Goal: Task Accomplishment & Management: Manage account settings

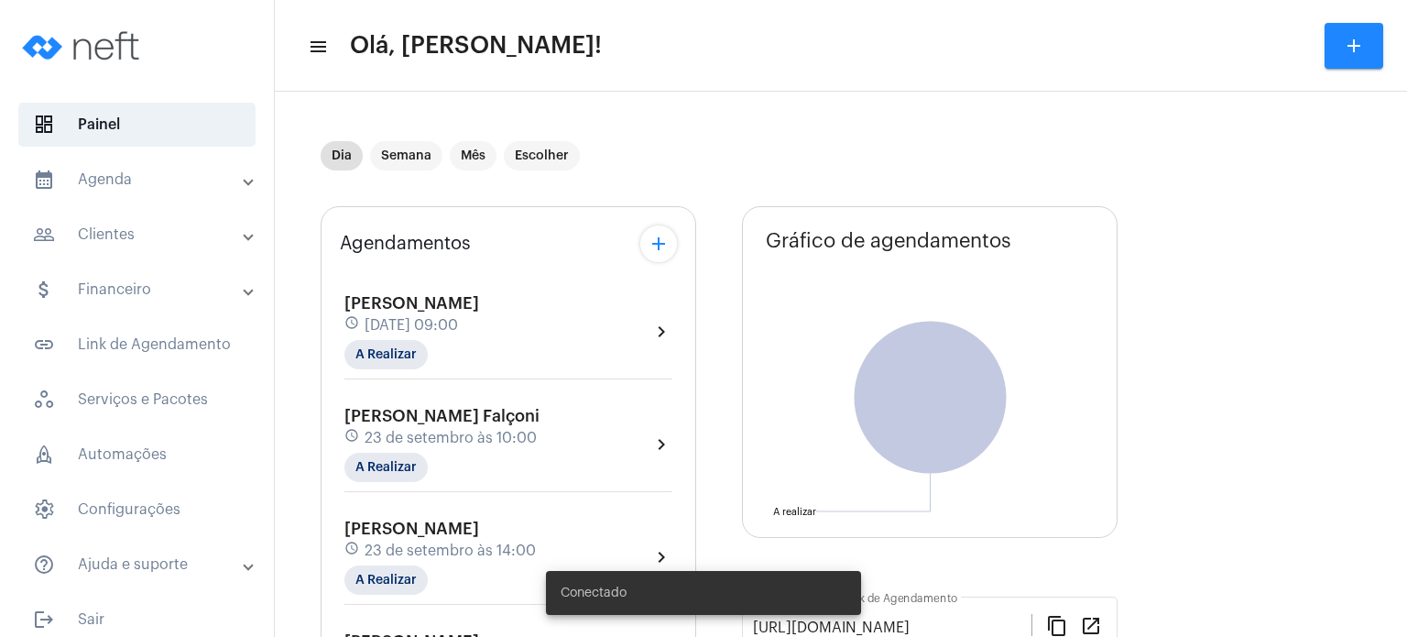
drag, startPoint x: 0, startPoint y: 0, endPoint x: 380, endPoint y: 323, distance: 498.6
click at [380, 323] on span "[DATE] 09:00" at bounding box center [411, 325] width 93 height 16
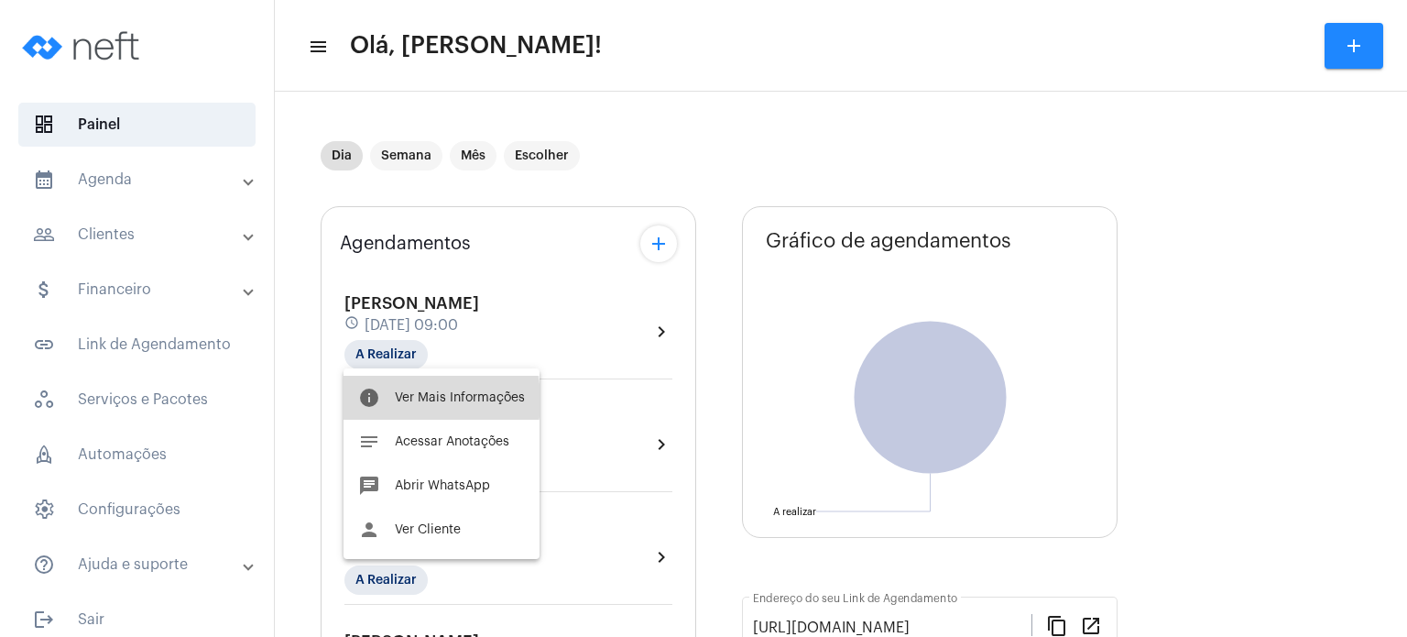
click at [389, 400] on button "info Ver Mais Informações" at bounding box center [442, 398] width 196 height 44
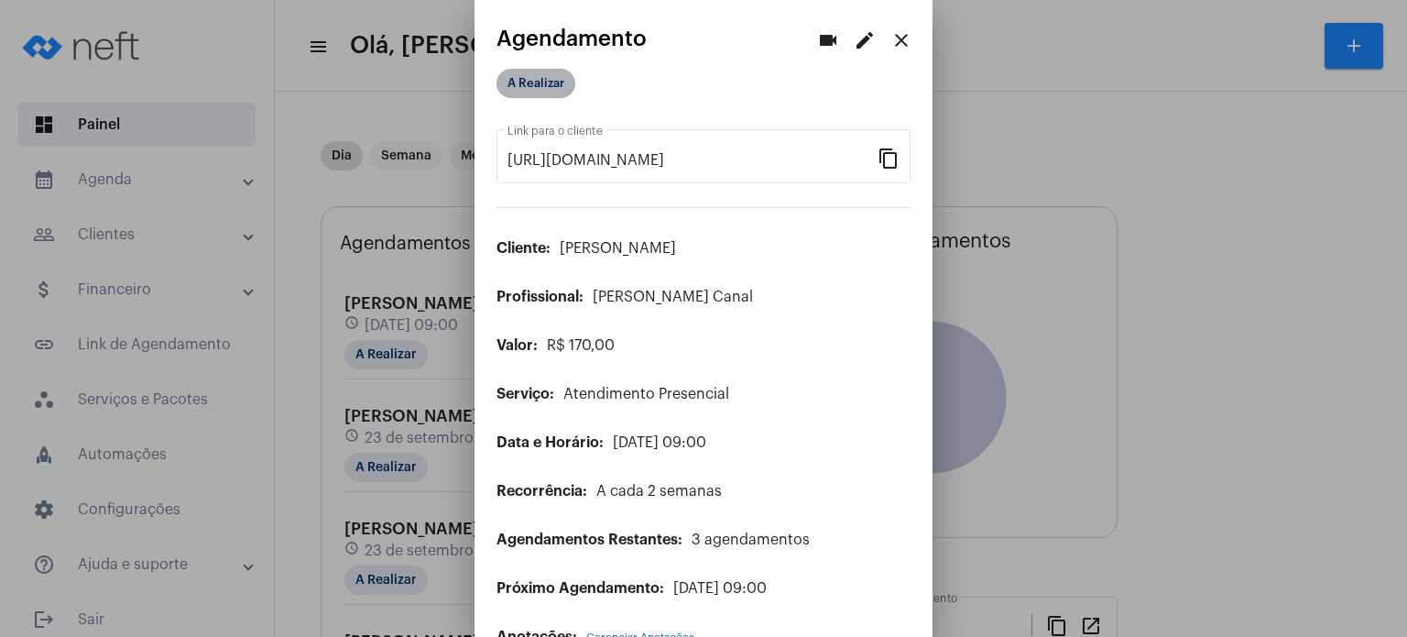
click at [553, 81] on mat-chip "A Realizar" at bounding box center [536, 83] width 79 height 29
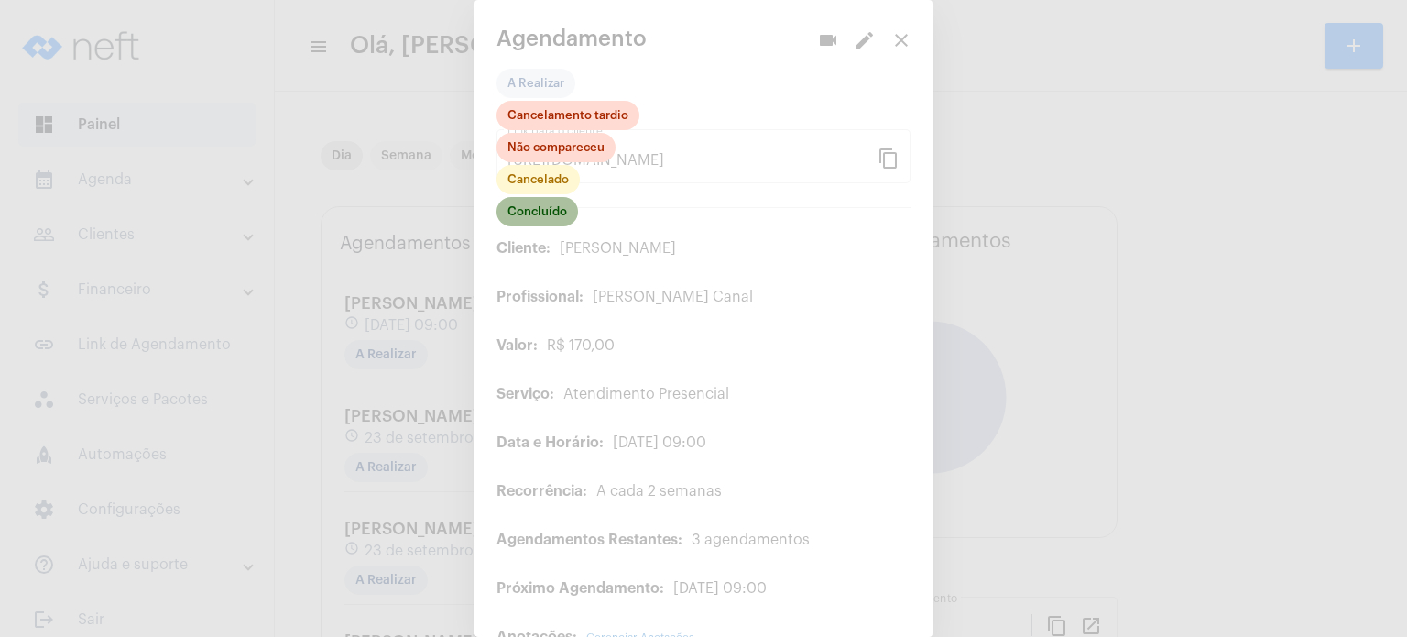
click at [548, 208] on mat-chip "Concluído" at bounding box center [538, 211] width 82 height 29
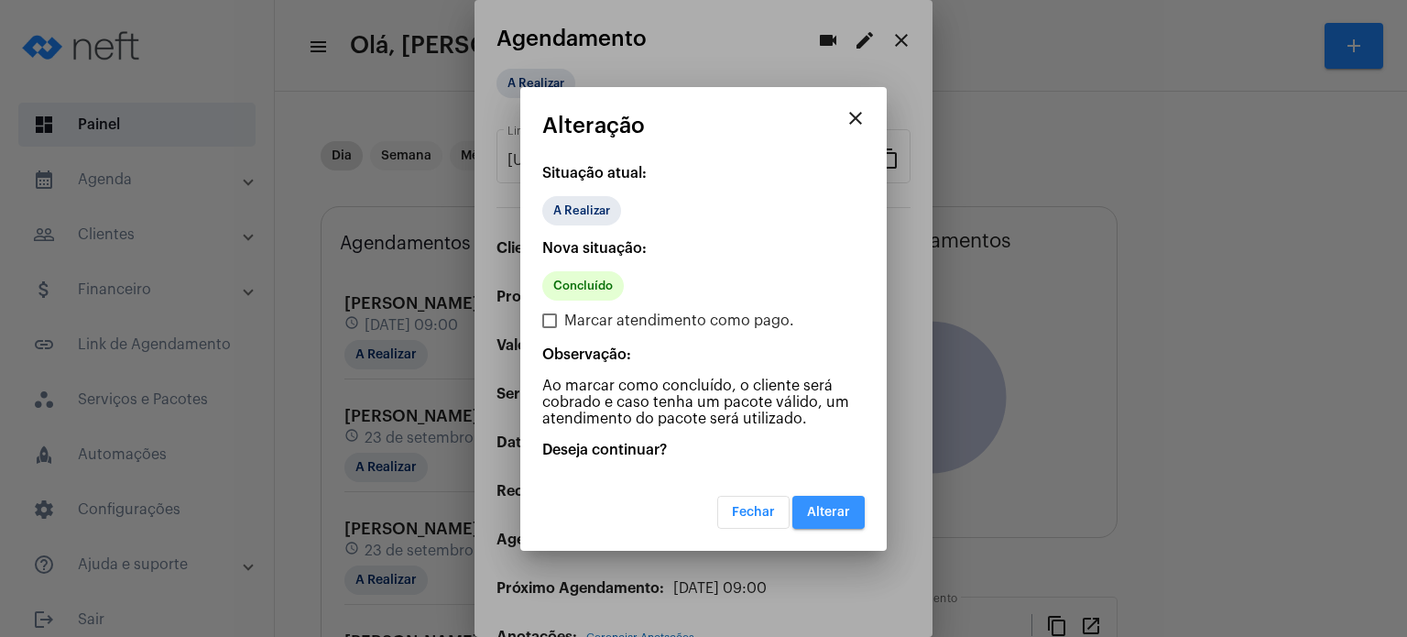
click at [819, 519] on button "Alterar" at bounding box center [829, 512] width 72 height 33
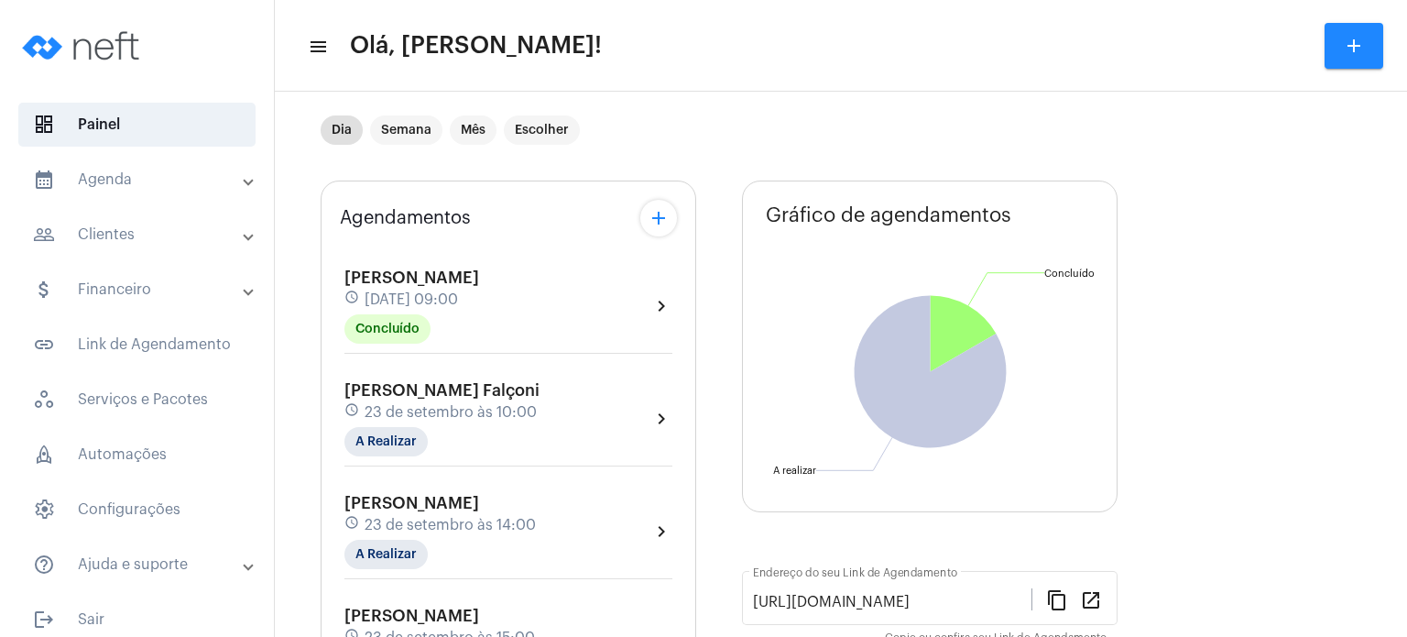
scroll to position [37, 0]
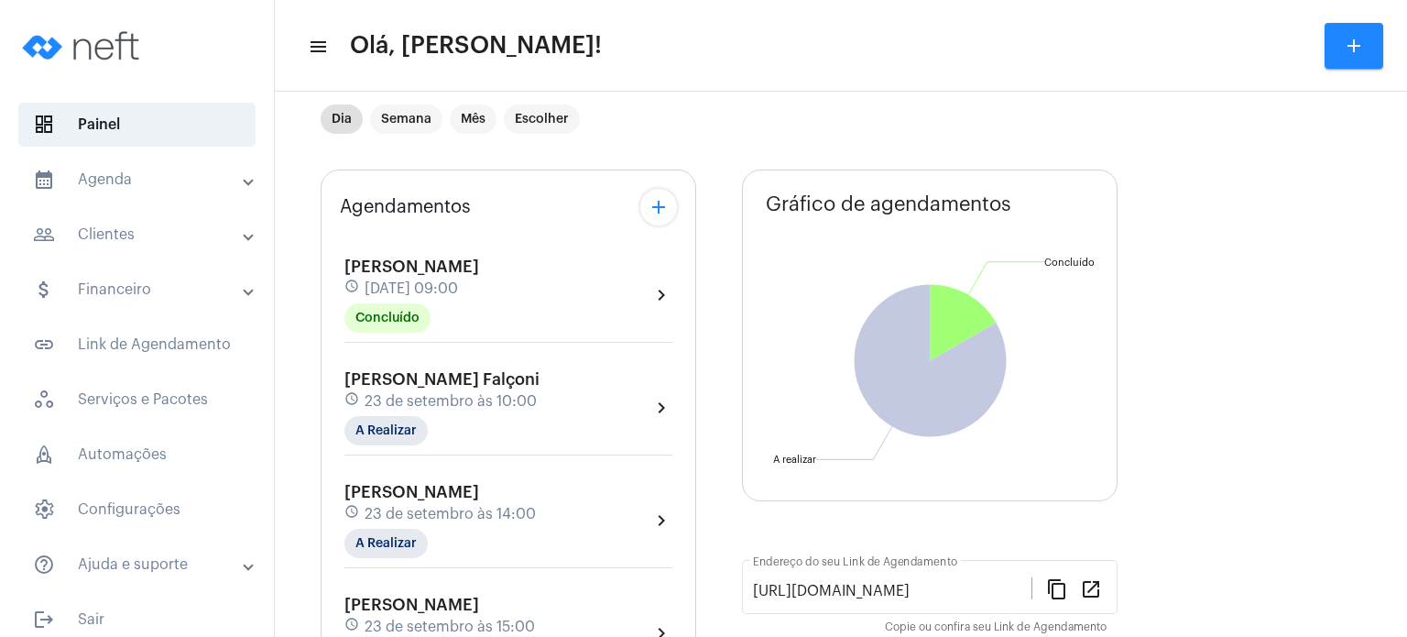
click at [147, 192] on mat-expansion-panel-header "calendar_month_outlined Agenda" at bounding box center [142, 180] width 263 height 44
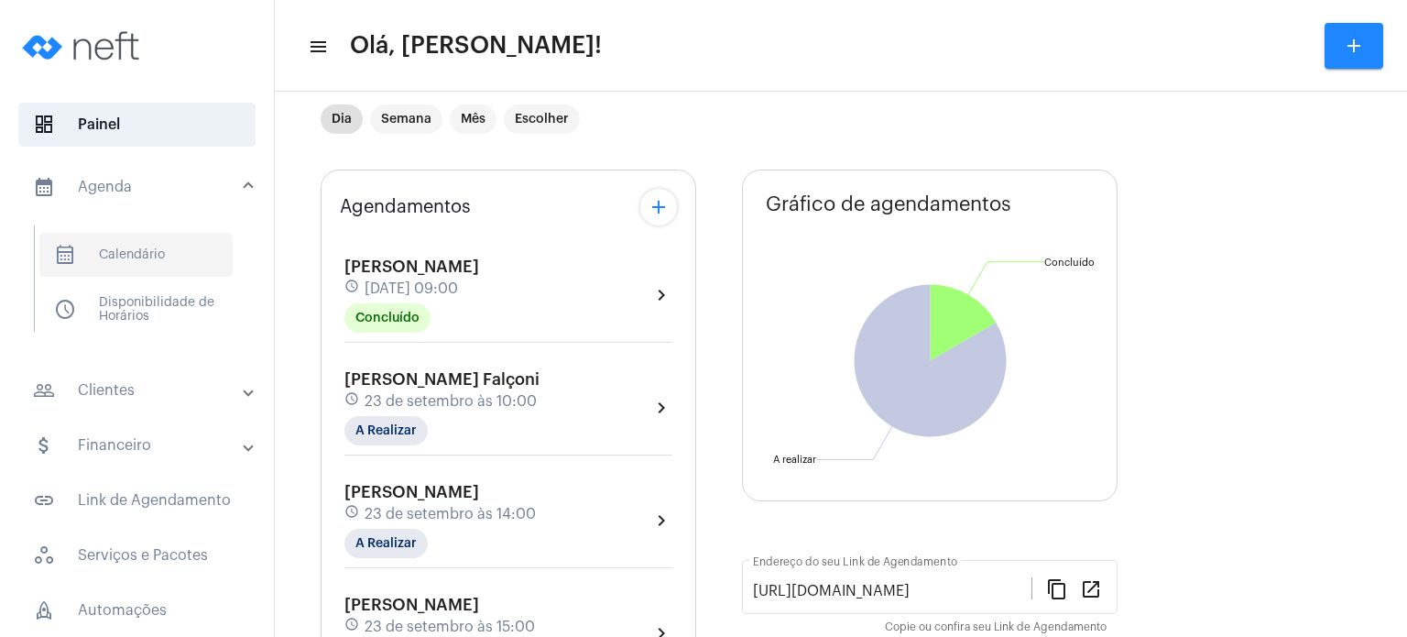
click at [139, 247] on span "calendar_month_outlined Calendário" at bounding box center [135, 255] width 193 height 44
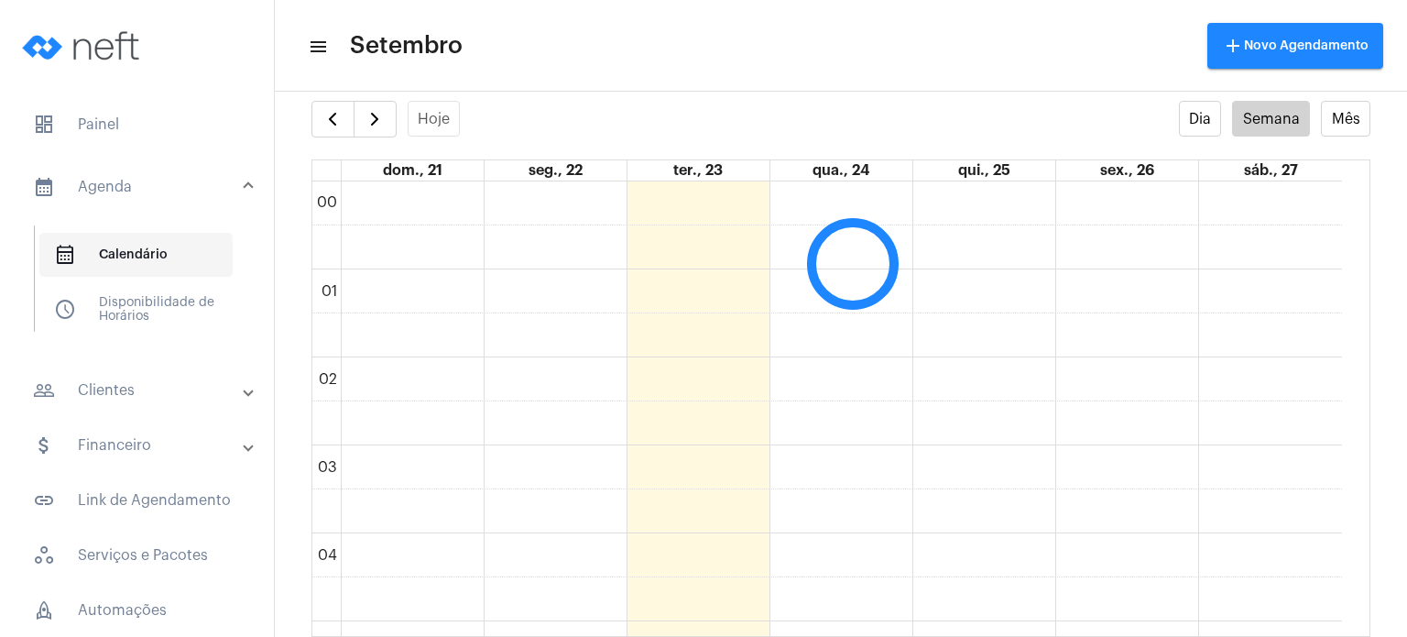
scroll to position [528, 0]
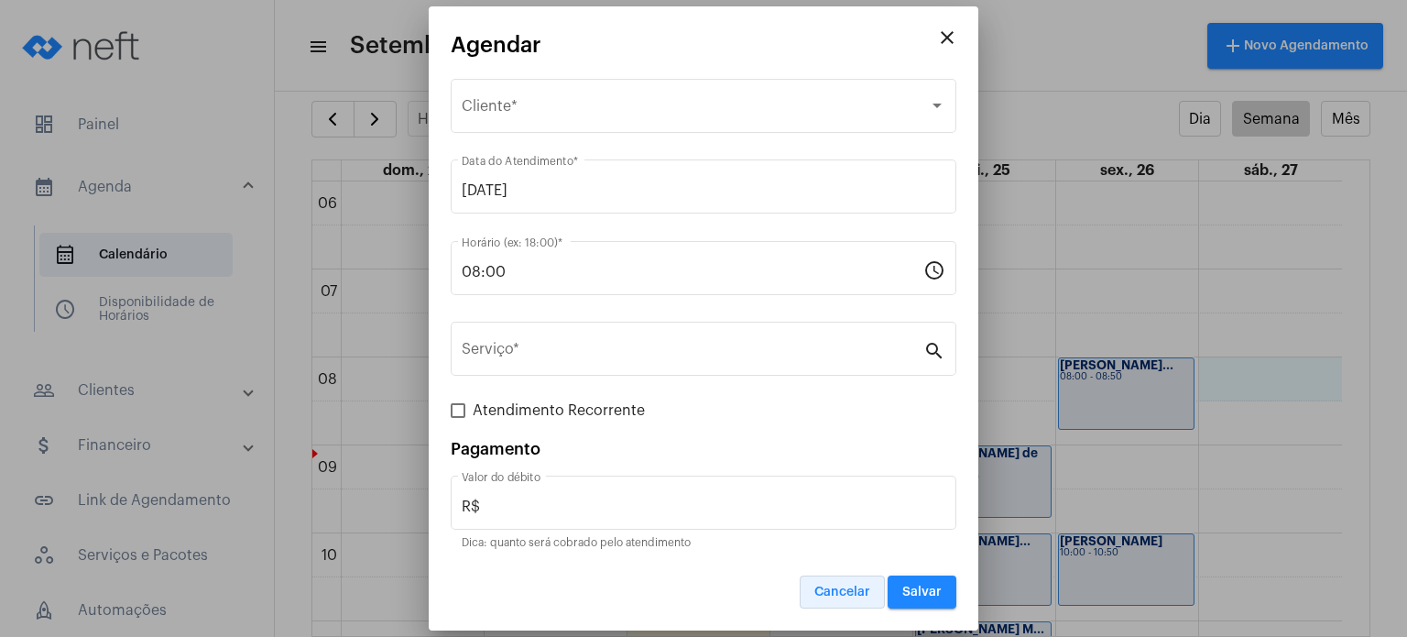
click at [841, 591] on span "Cancelar" at bounding box center [843, 592] width 56 height 13
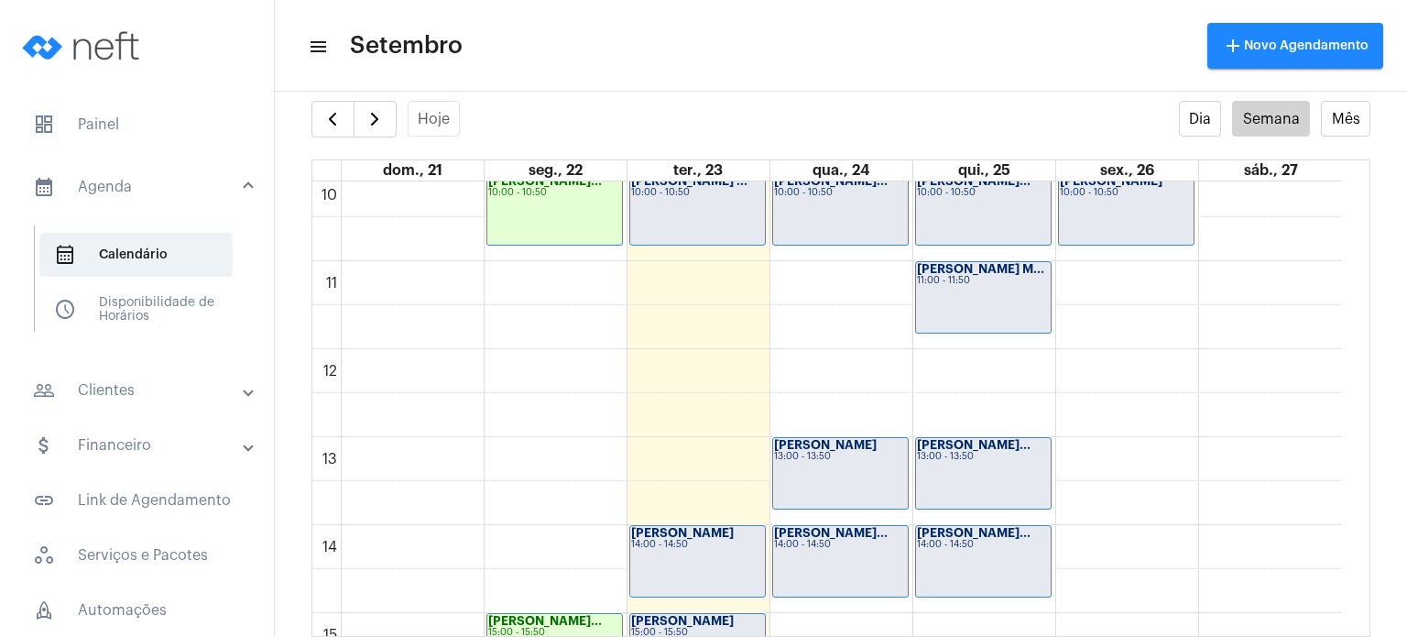
scroll to position [986, 0]
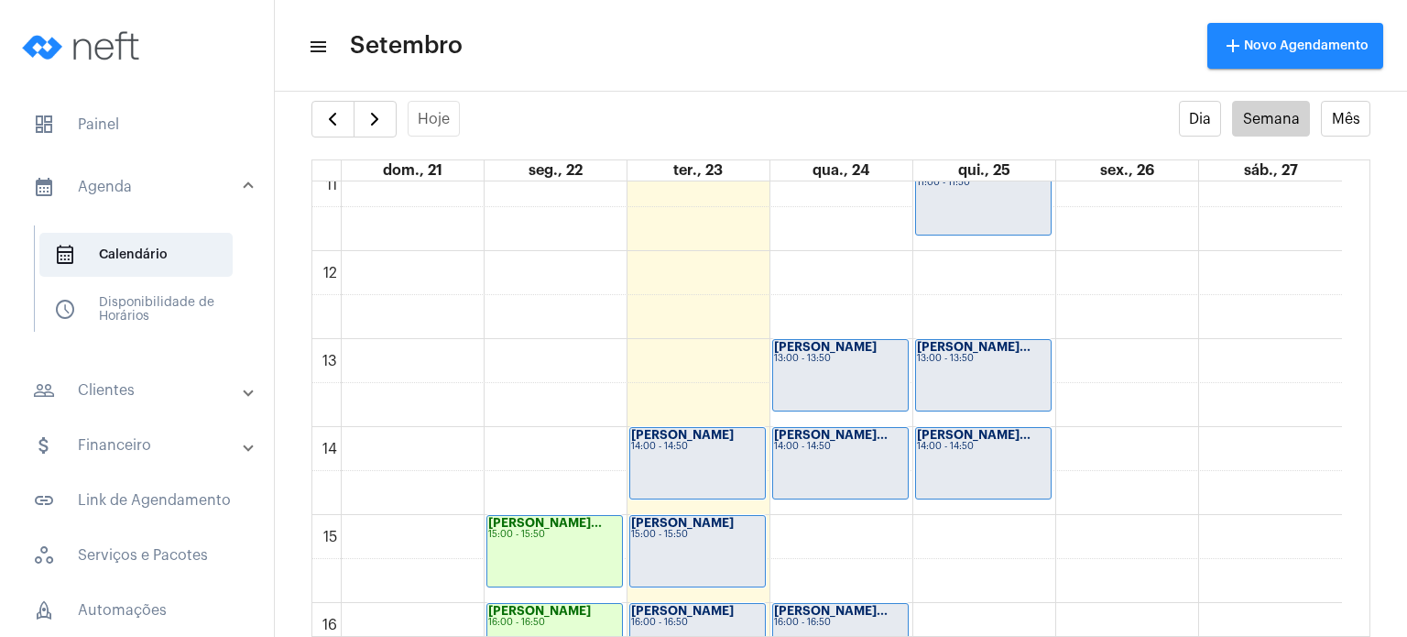
click at [704, 357] on div "00 01 02 03 04 05 06 07 08 09 10 11 12 13 14 15 16 17 18 19 20 21 22 23 [PERSON…" at bounding box center [827, 250] width 1030 height 2111
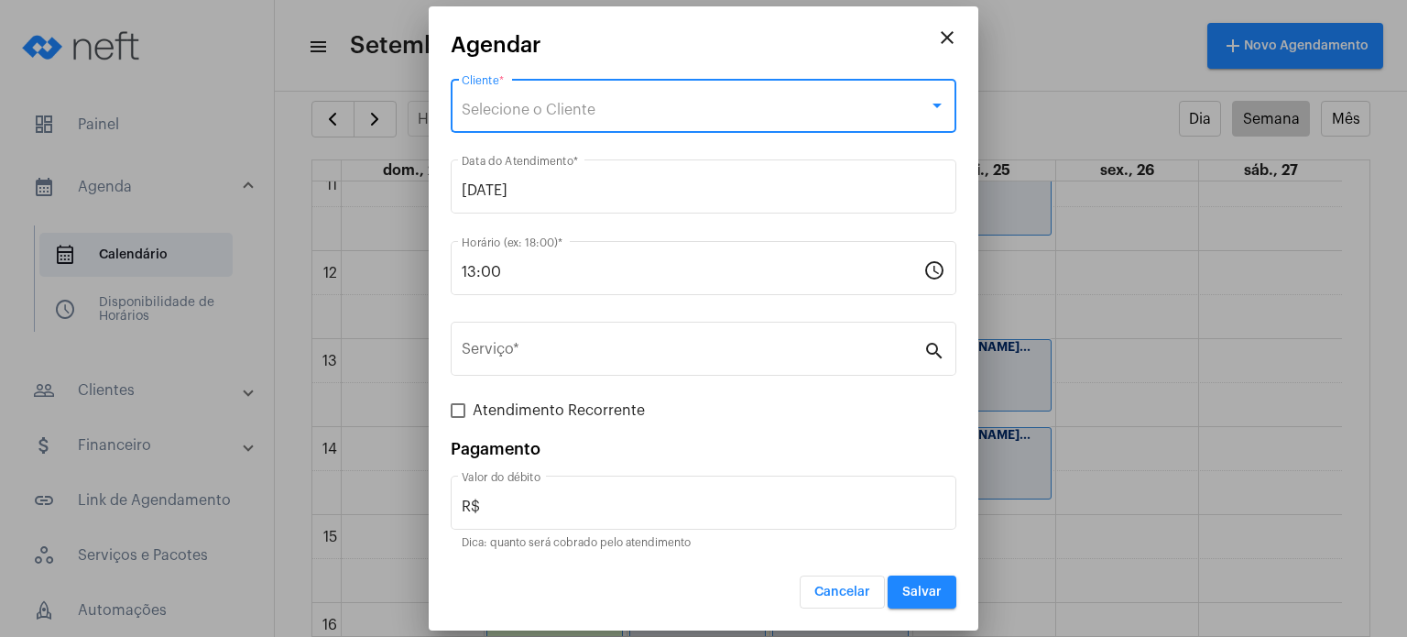
click at [654, 109] on div "Selecione o Cliente" at bounding box center [695, 110] width 467 height 16
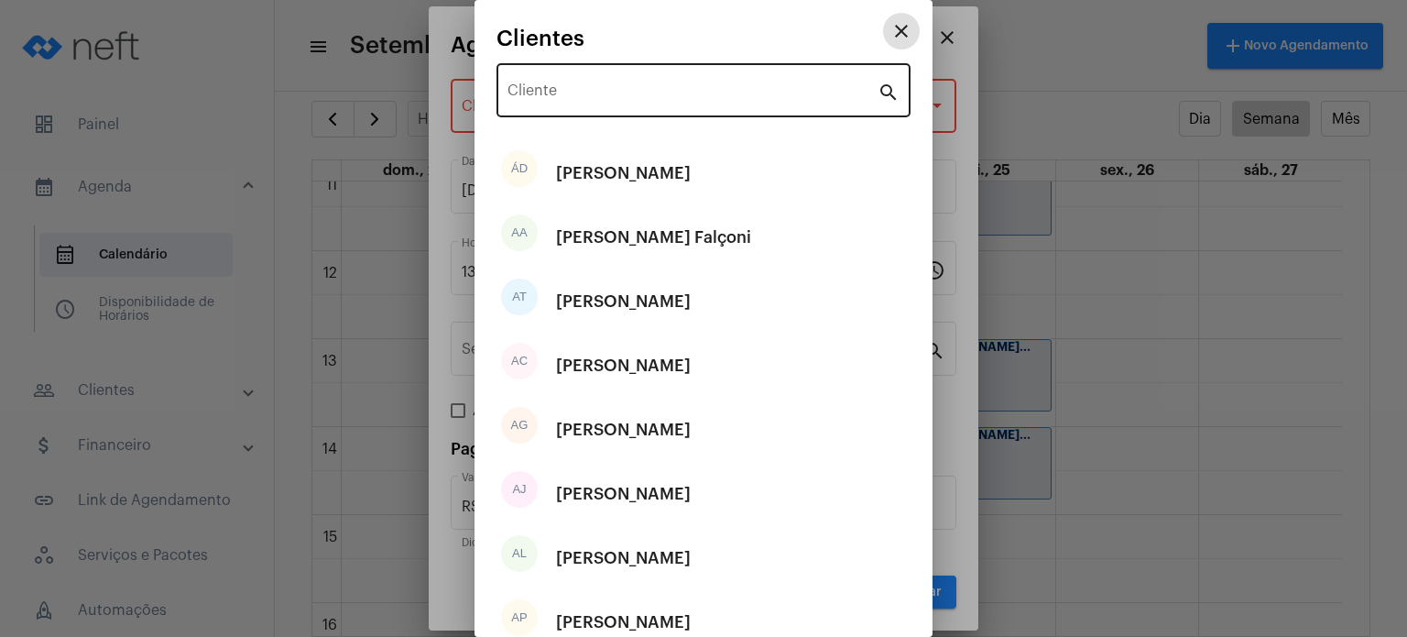
click at [657, 90] on input "Cliente" at bounding box center [693, 94] width 370 height 16
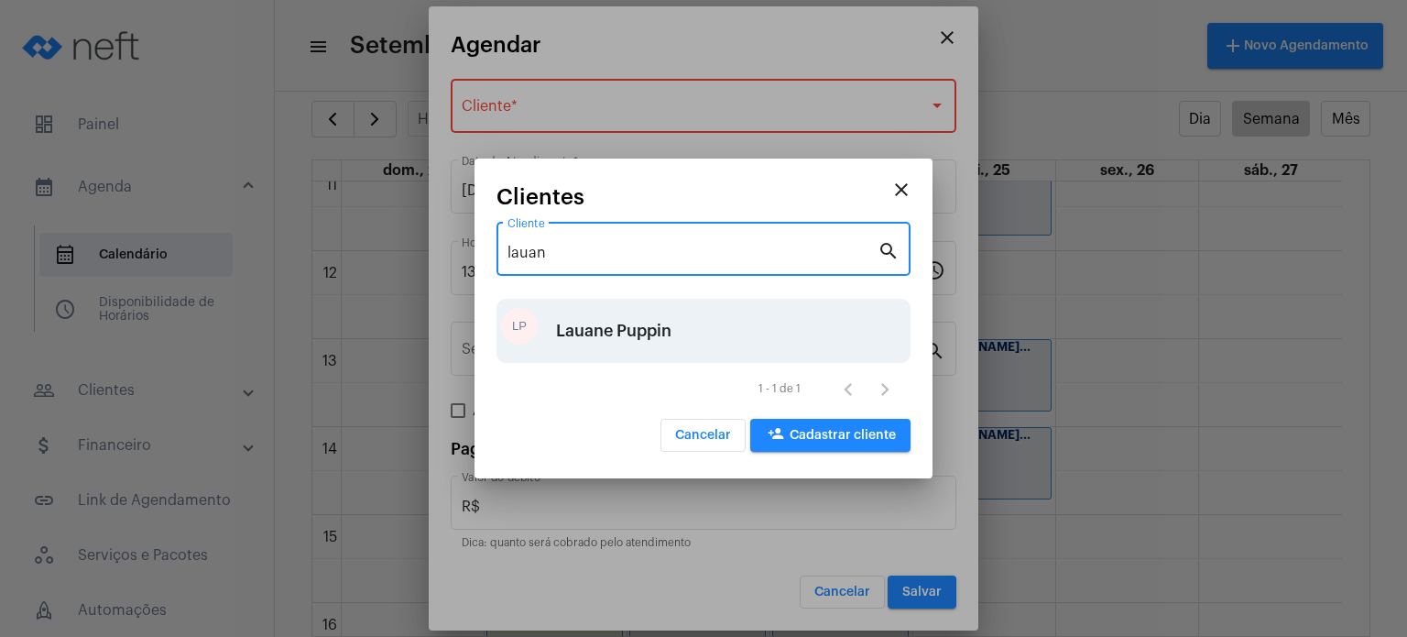
type input "lauan"
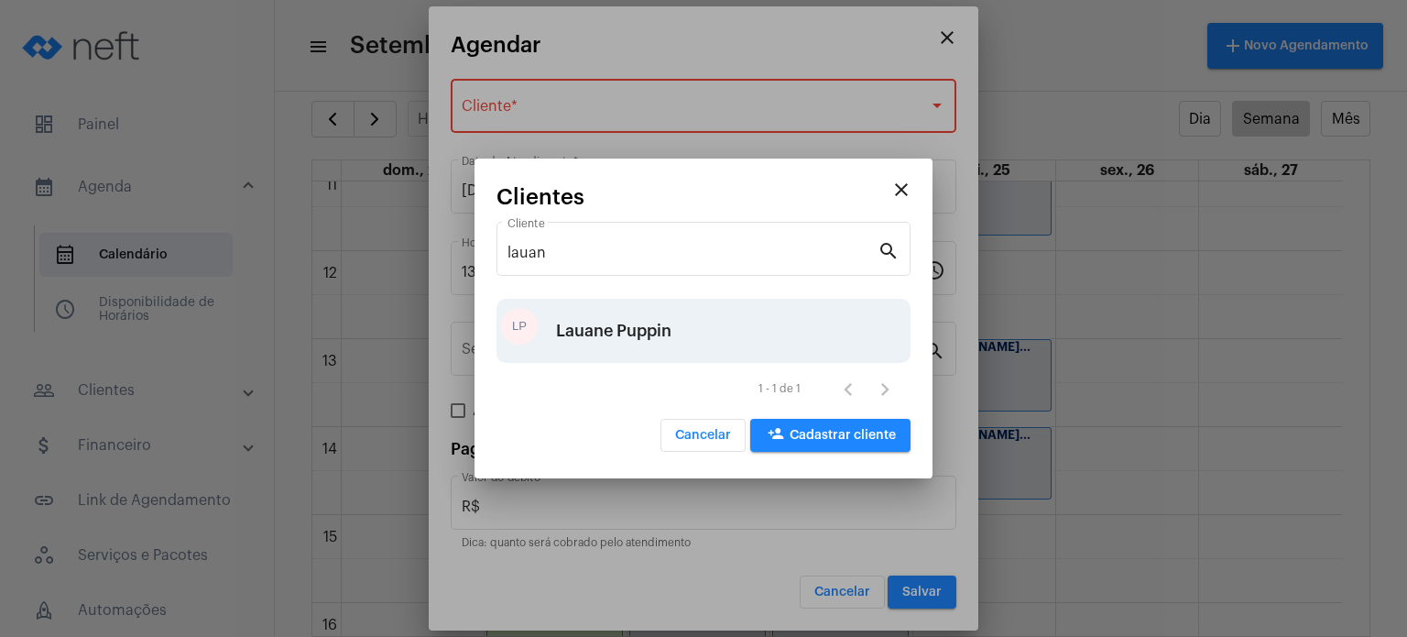
click at [593, 335] on div "Lauane Puppin" at bounding box center [613, 330] width 115 height 55
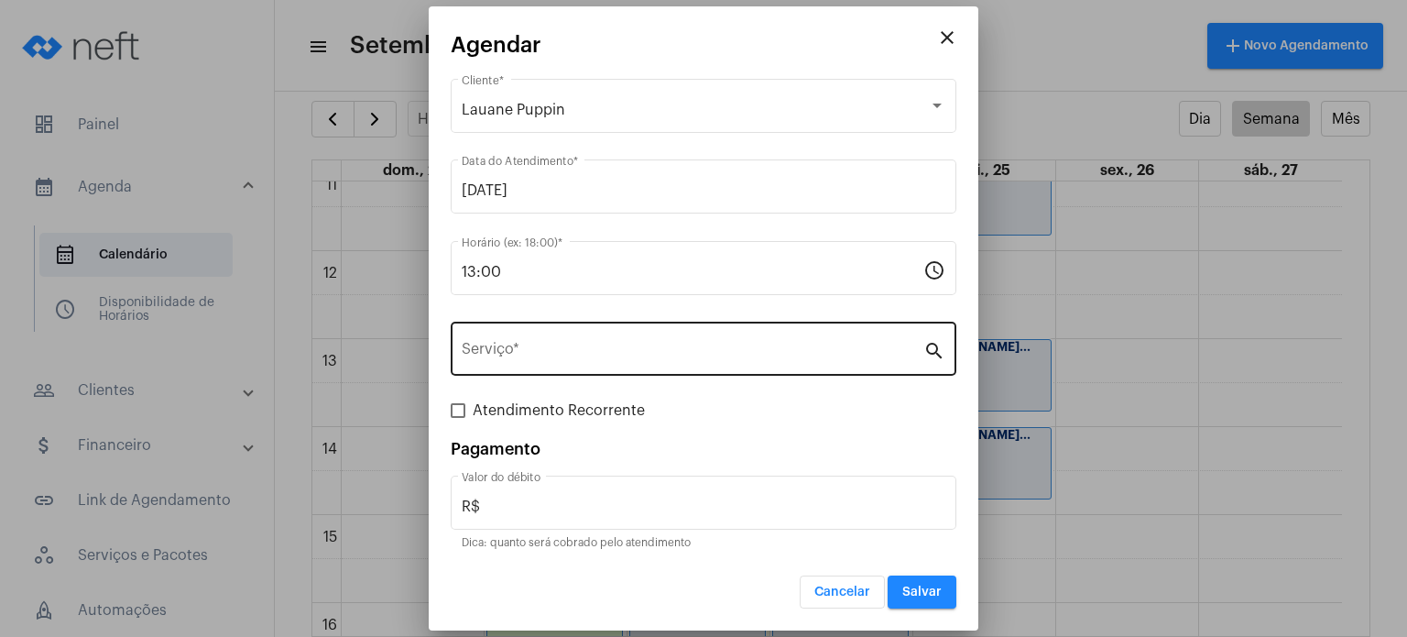
click at [575, 362] on div "Serviço *" at bounding box center [693, 347] width 462 height 58
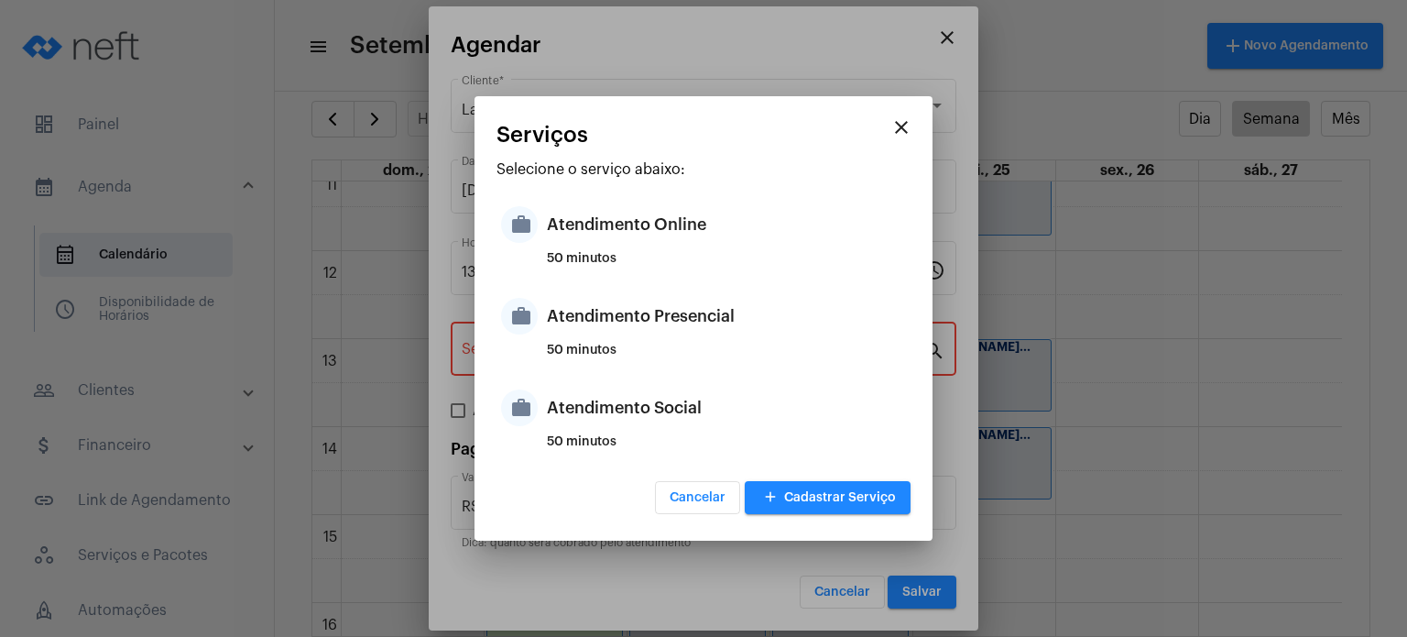
click at [575, 362] on div "50 minutos" at bounding box center [726, 357] width 359 height 27
type input "Atendimento Presencial"
type input "R$ 170"
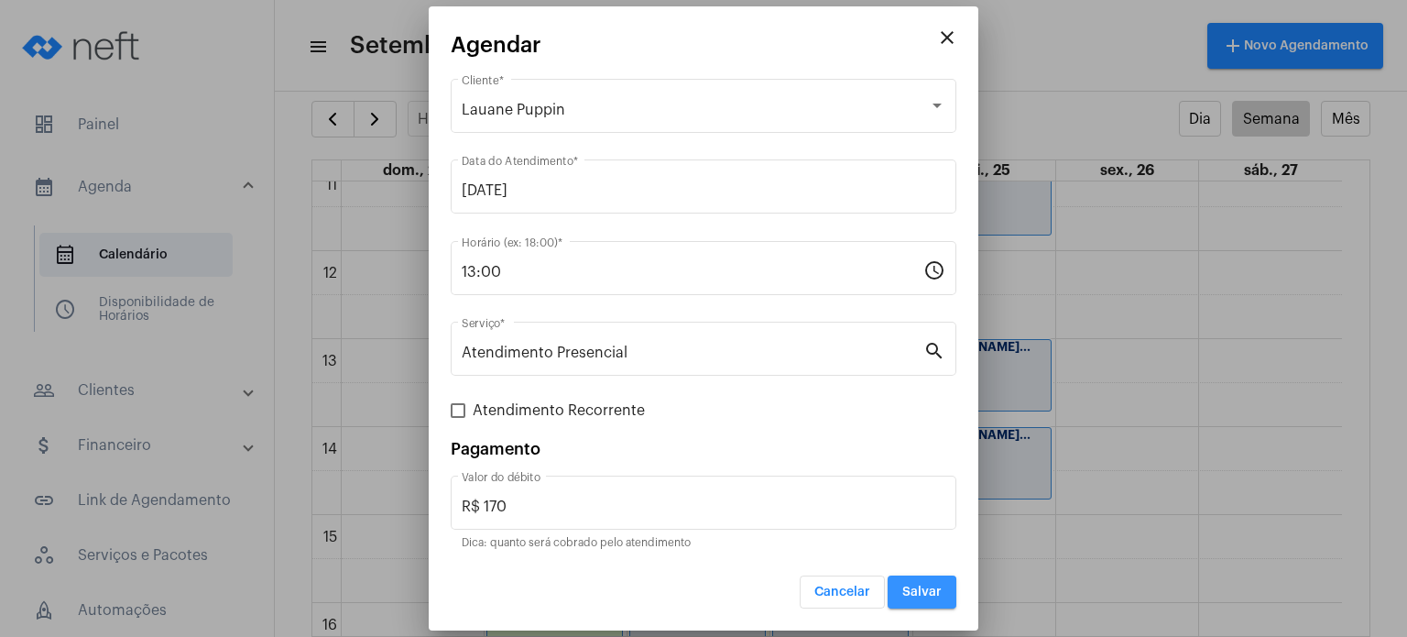
click at [918, 592] on span "Salvar" at bounding box center [922, 592] width 39 height 13
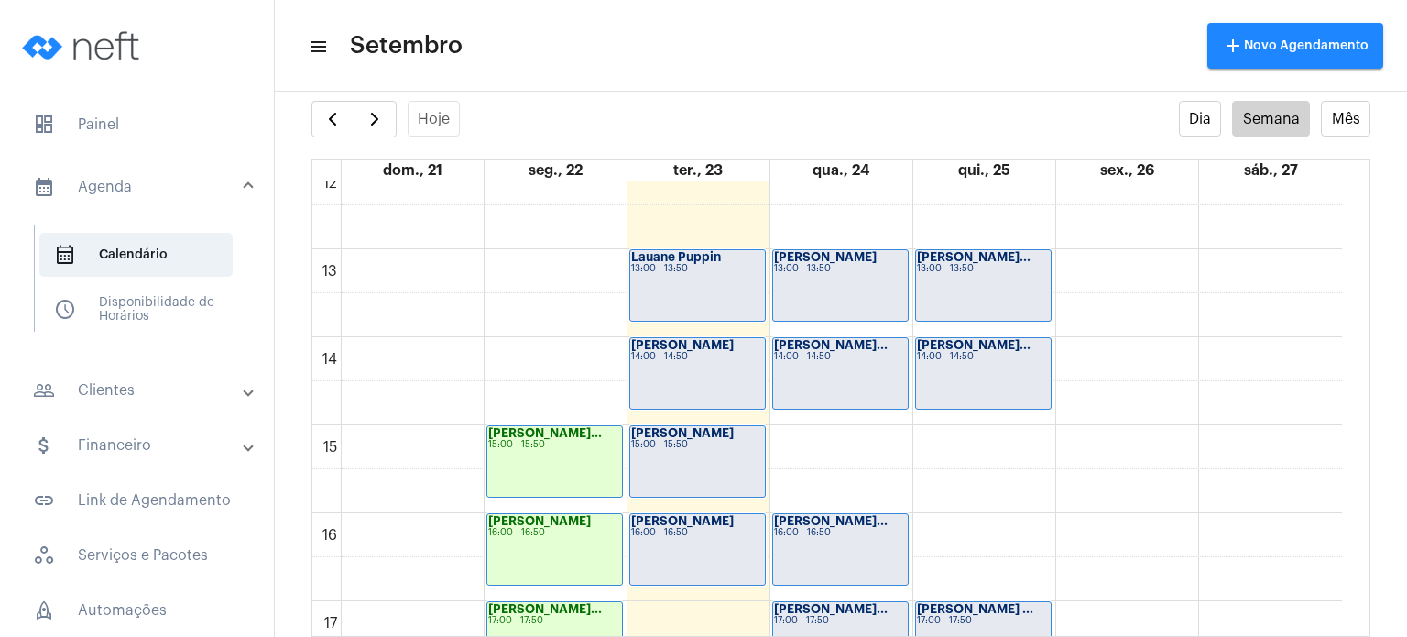
scroll to position [1068, 0]
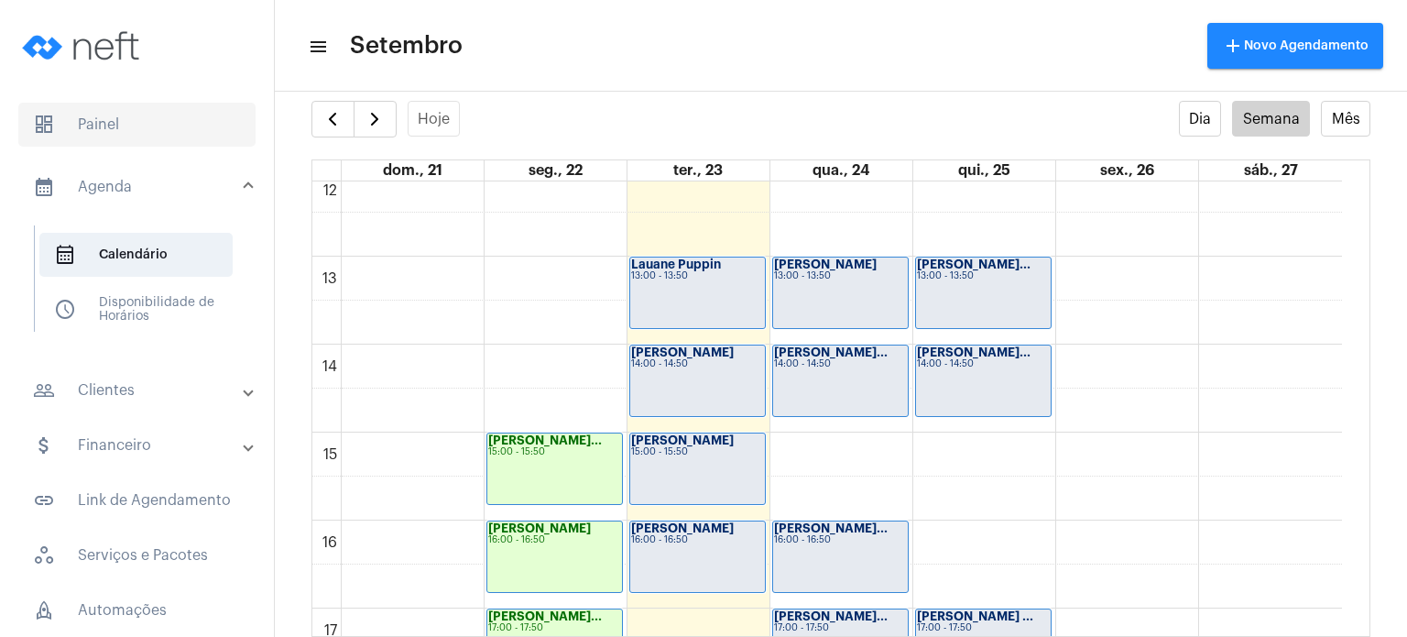
click at [123, 127] on span "dashboard Painel" at bounding box center [136, 125] width 237 height 44
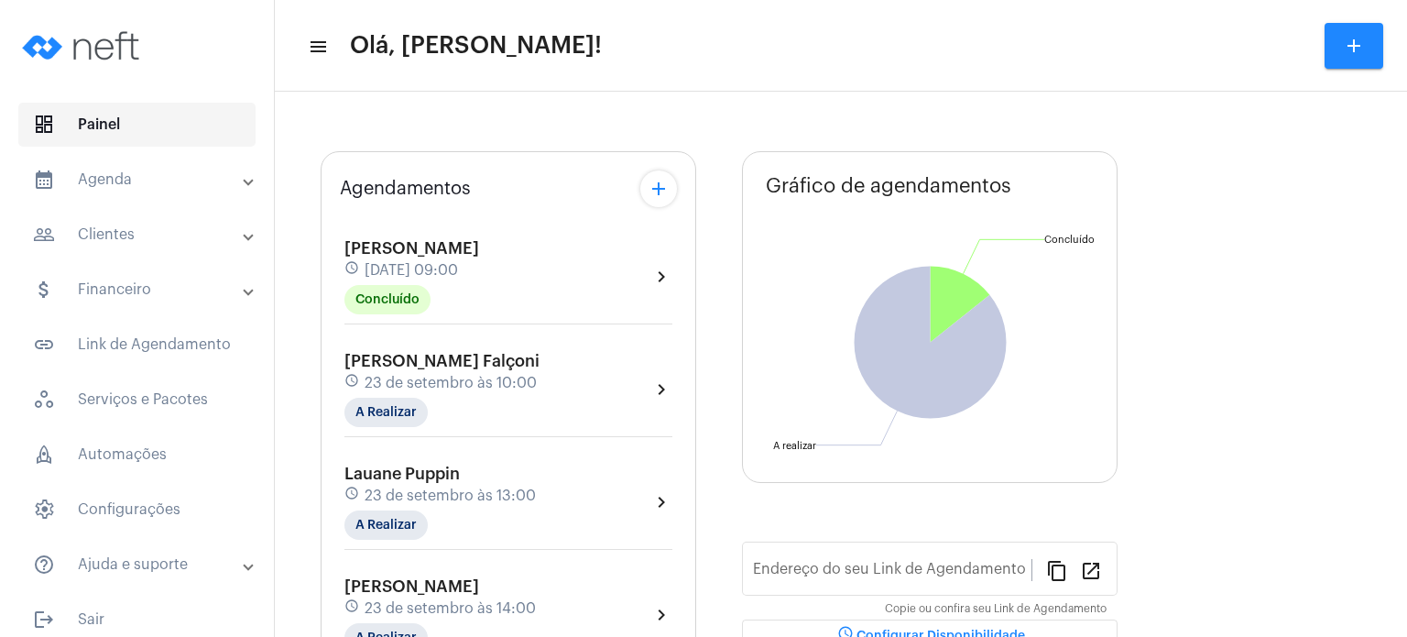
type input "[URL][DOMAIN_NAME]"
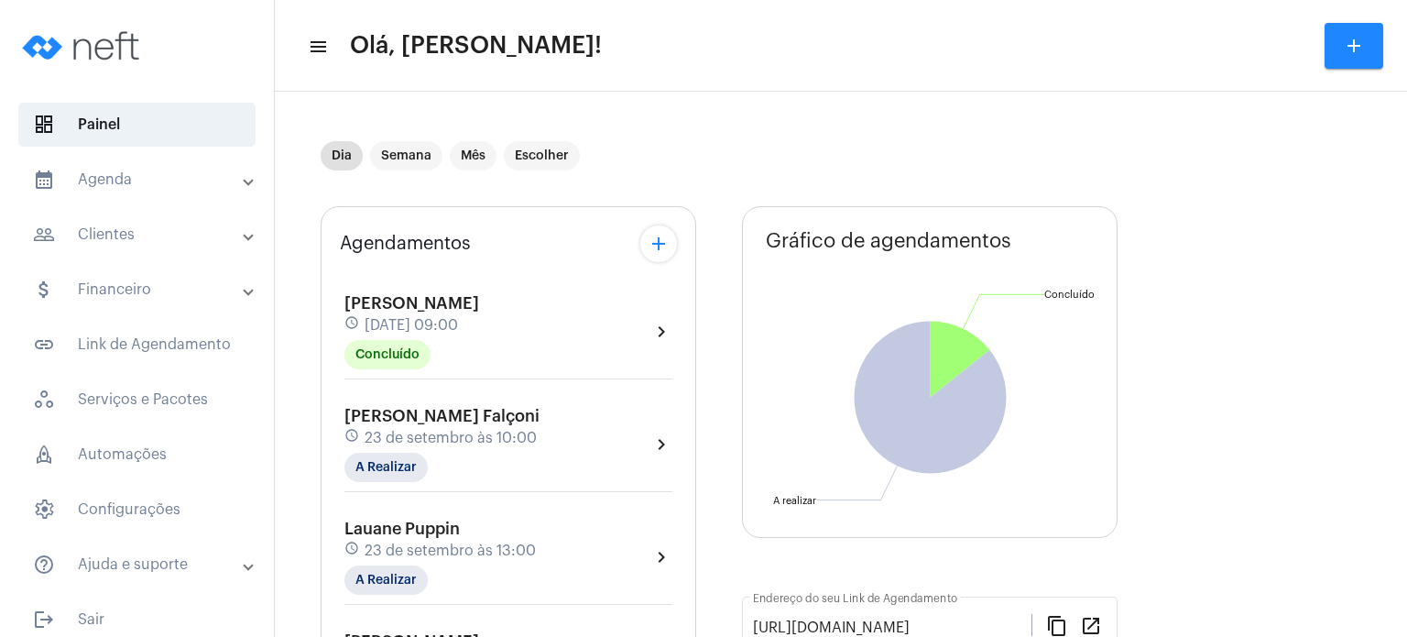
click at [322, 269] on div "Agendamentos add [PERSON_NAME] schedule [DATE] 09:00 Concluído chevron_right [P…" at bounding box center [509, 642] width 376 height 872
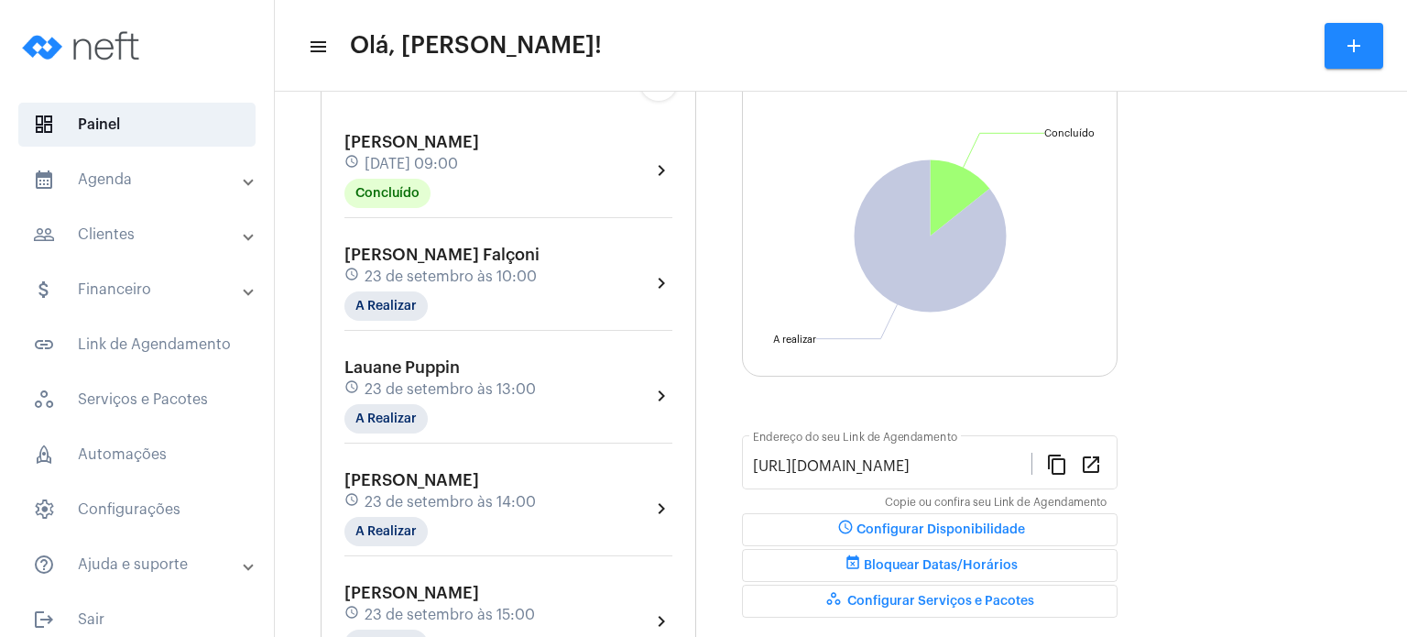
scroll to position [22, 0]
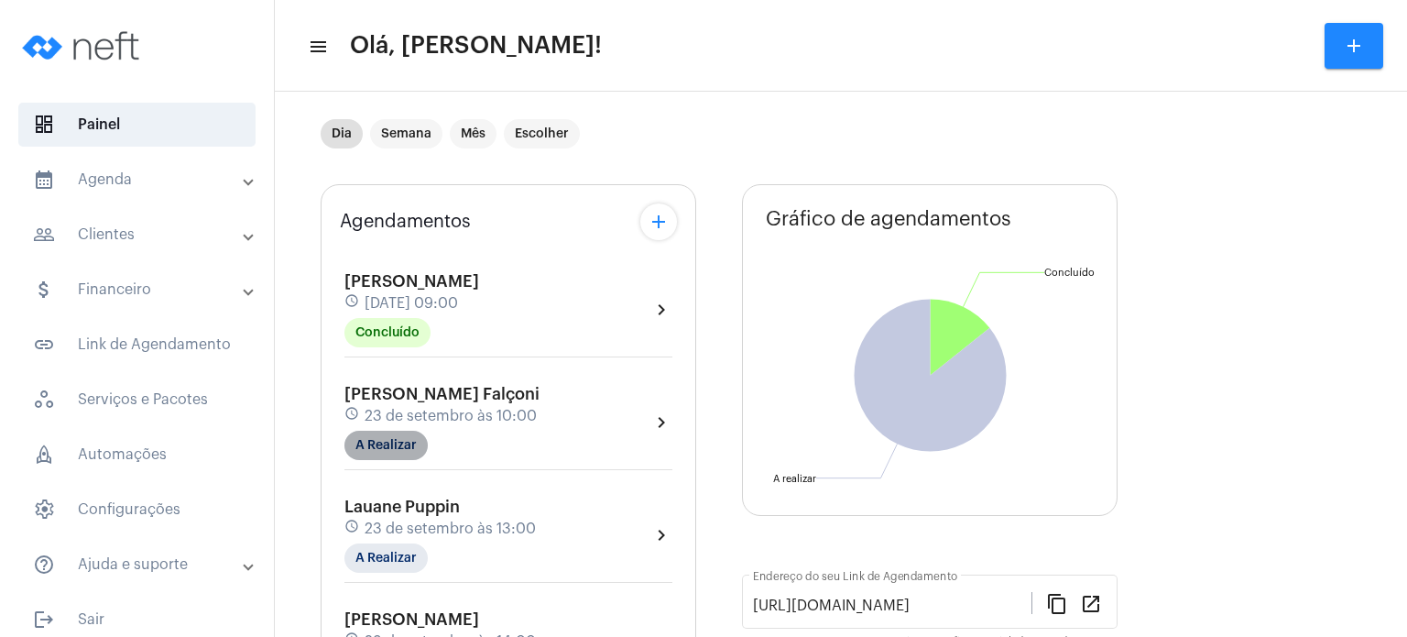
click at [377, 438] on mat-chip "A Realizar" at bounding box center [386, 445] width 83 height 29
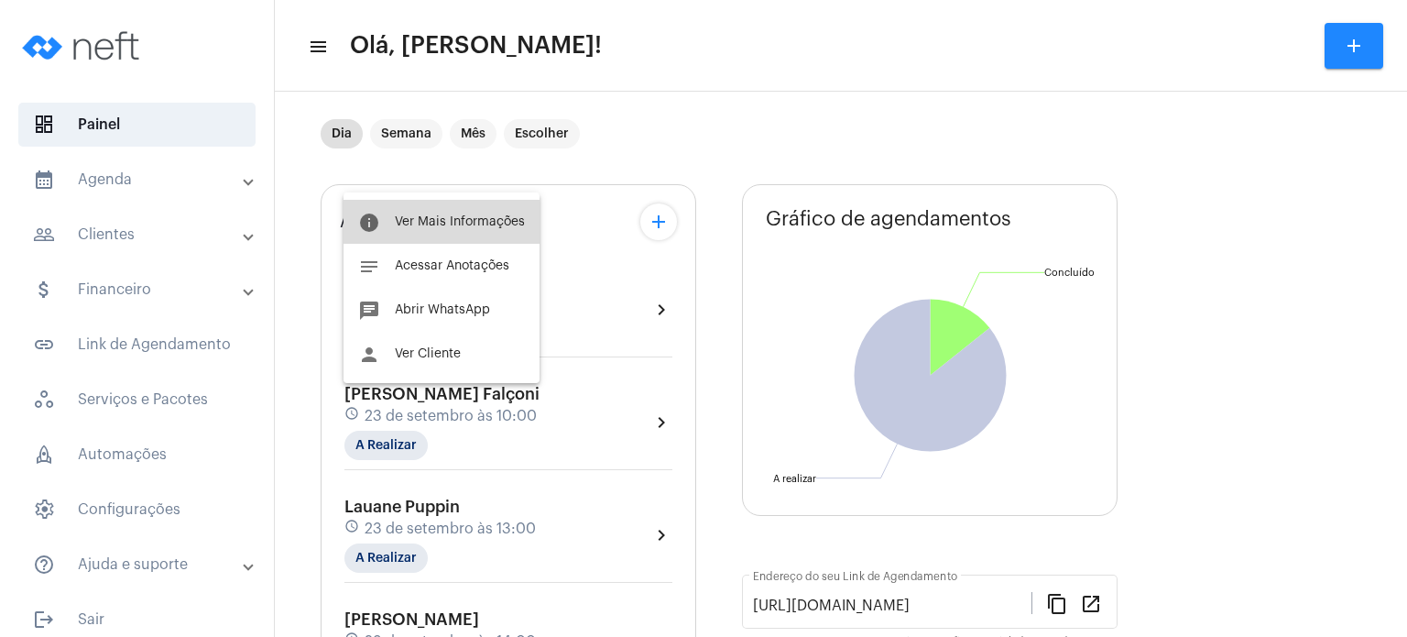
click at [447, 213] on button "info Ver Mais Informações" at bounding box center [442, 222] width 196 height 44
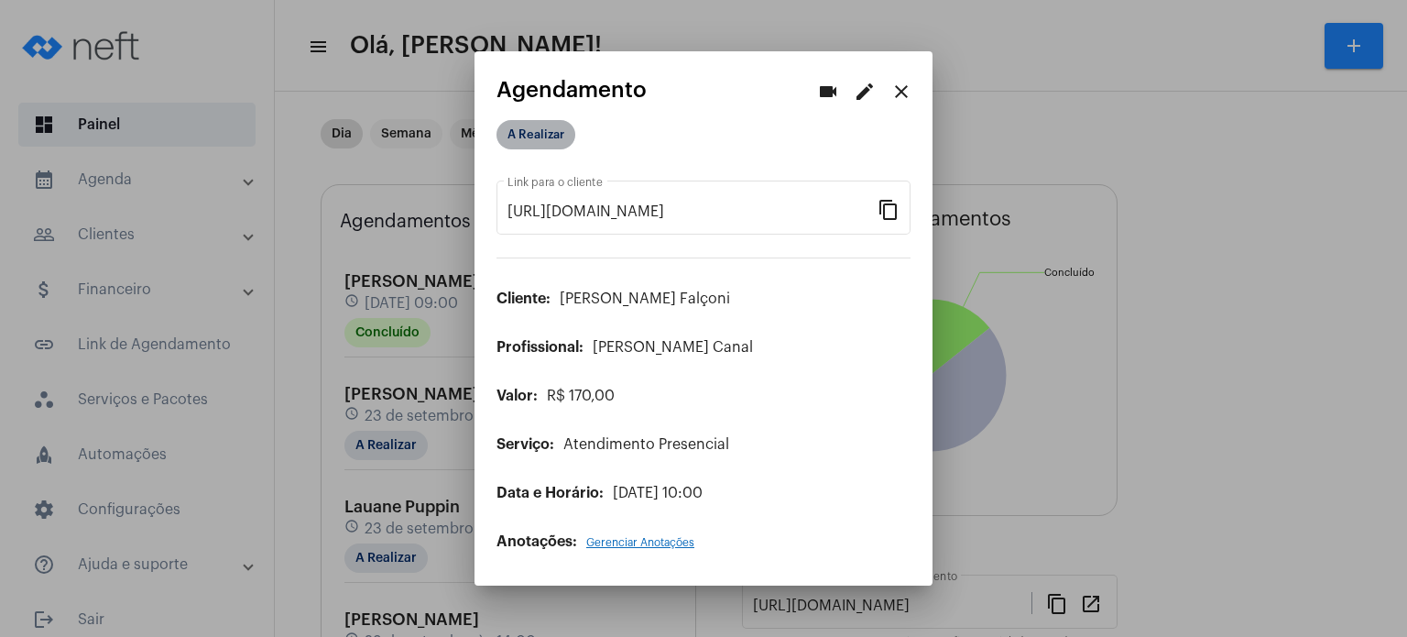
click at [546, 146] on mat-chip "A Realizar" at bounding box center [536, 134] width 79 height 29
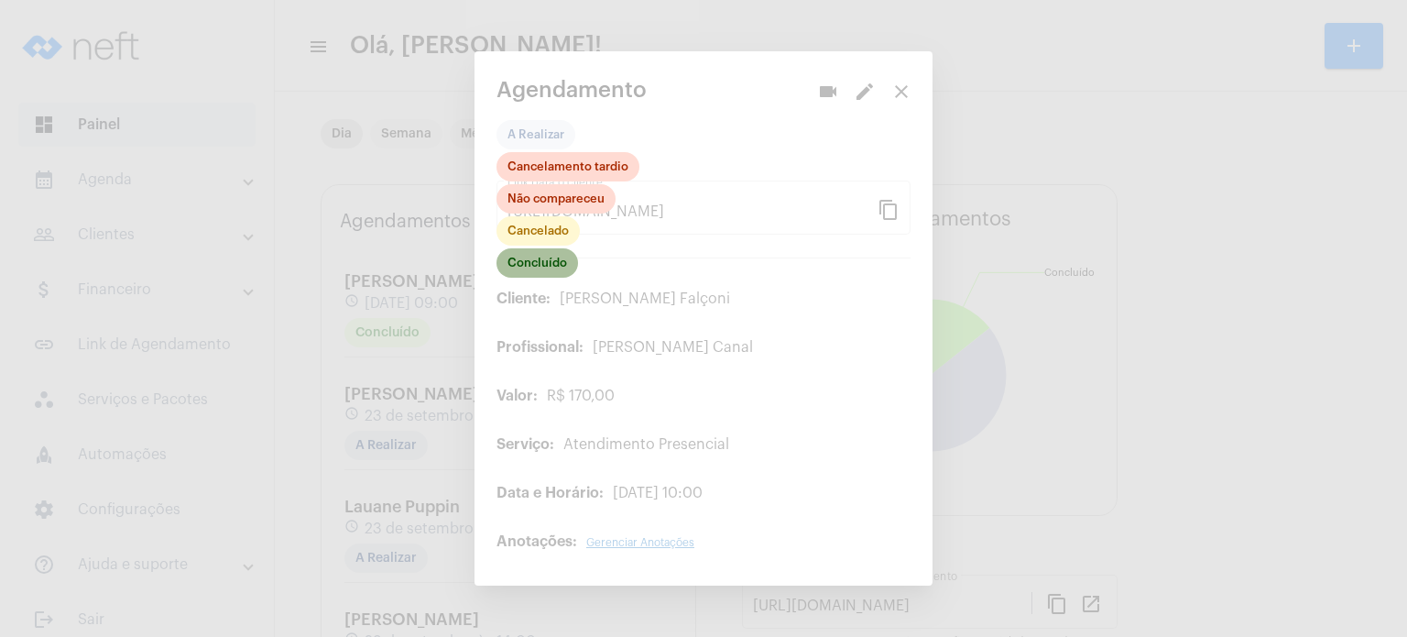
click at [539, 268] on mat-chip "Concluído" at bounding box center [538, 262] width 82 height 29
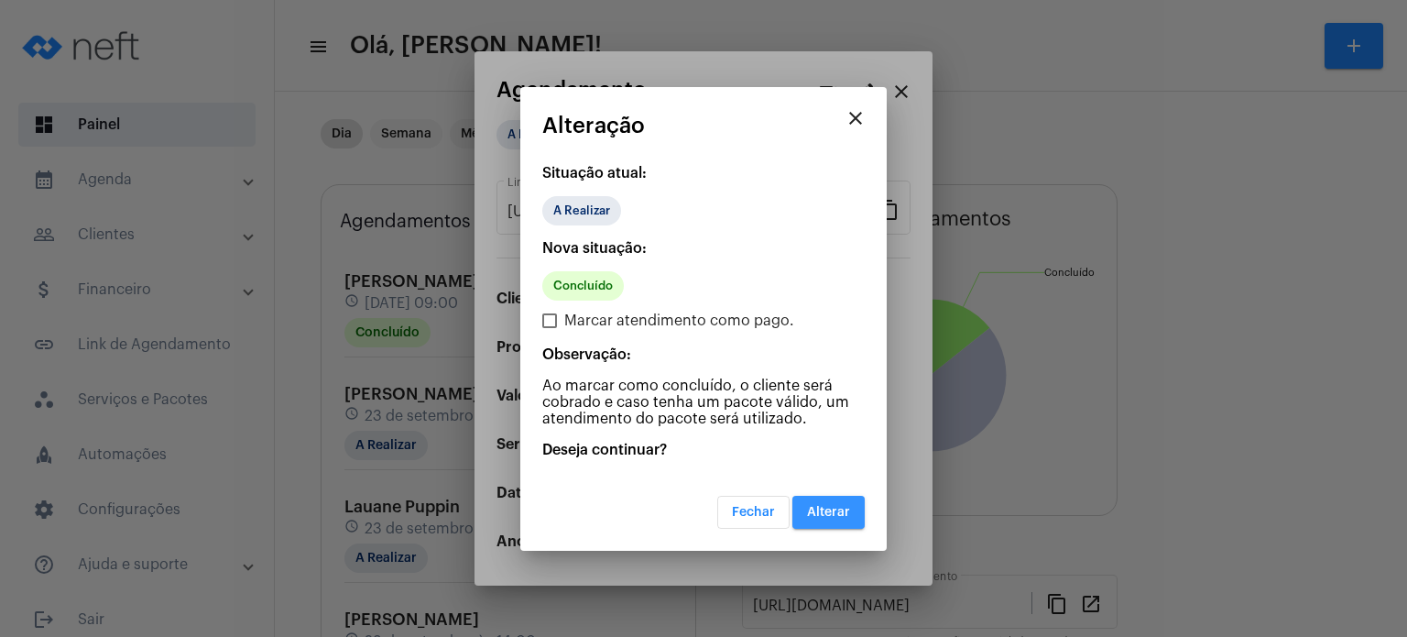
click at [857, 509] on button "Alterar" at bounding box center [829, 512] width 72 height 33
